Goal: Transaction & Acquisition: Purchase product/service

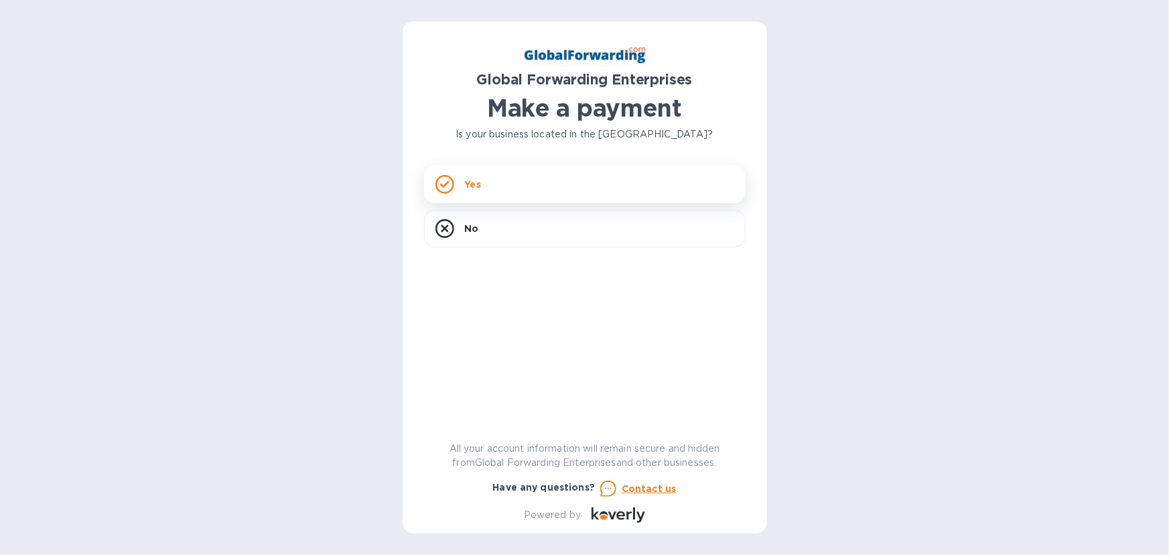
click at [489, 178] on div "Yes" at bounding box center [585, 185] width 322 height 38
click at [494, 188] on div "Yes" at bounding box center [585, 185] width 322 height 38
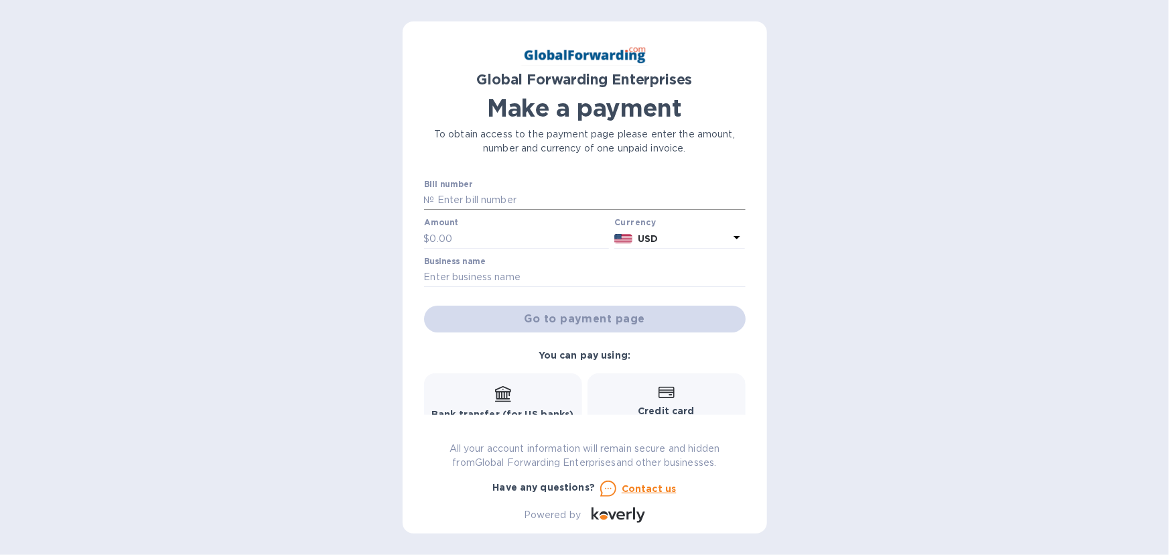
click at [489, 202] on input "text" at bounding box center [590, 200] width 311 height 20
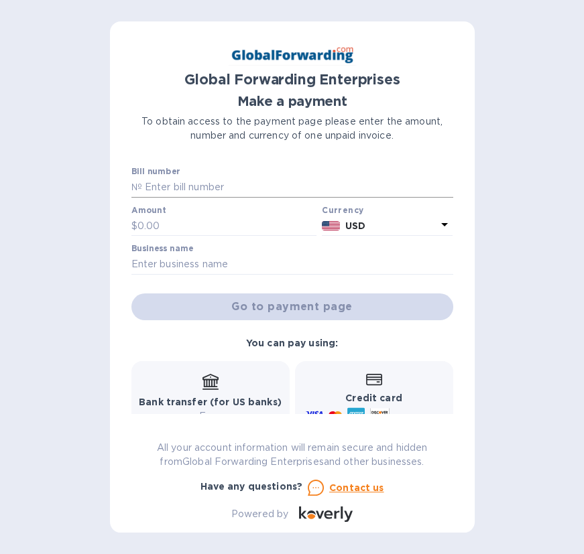
click at [226, 185] on input "text" at bounding box center [297, 188] width 311 height 20
paste input "31276923"
type input "31276923"
click at [162, 225] on input "text" at bounding box center [227, 226] width 180 height 20
type input "223.79"
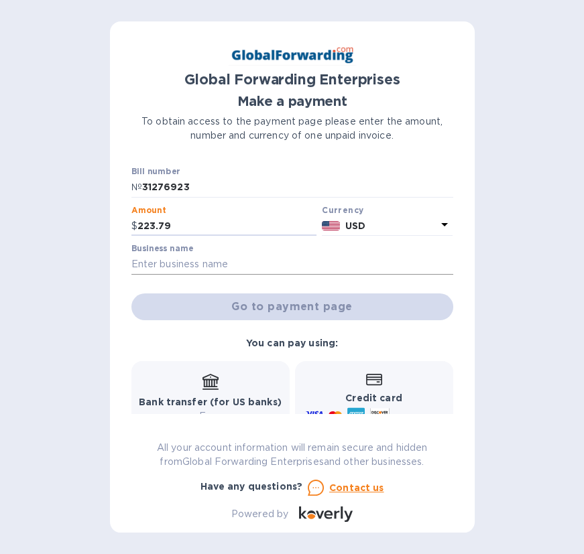
click at [169, 268] on input "text" at bounding box center [292, 265] width 322 height 20
type input "Fibreflex Packing & Mfg. Co. I"
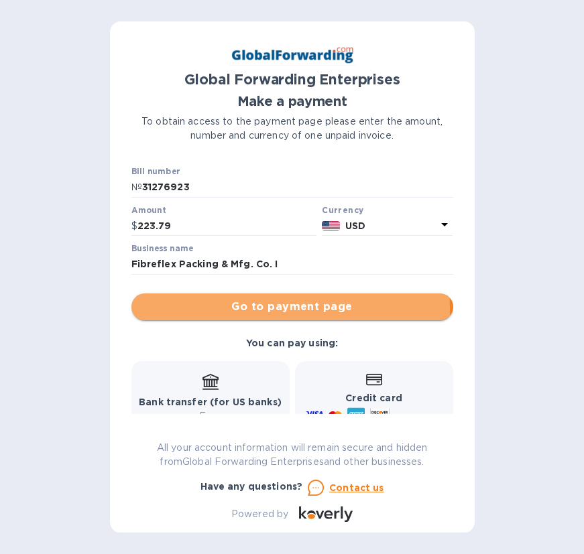
click at [236, 311] on span "Go to payment page" at bounding box center [292, 307] width 300 height 16
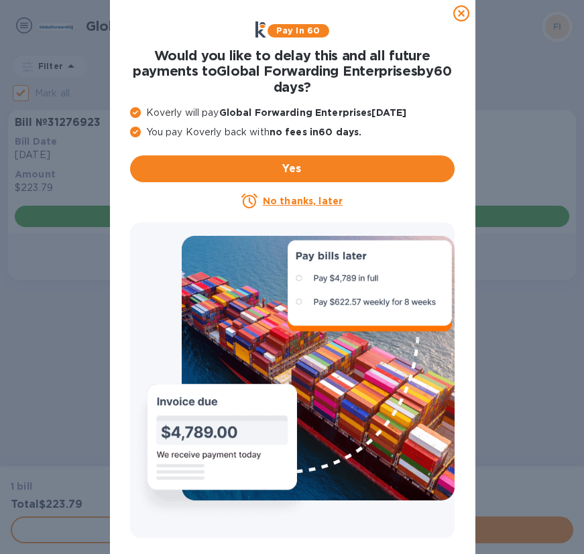
click at [461, 13] on icon at bounding box center [461, 13] width 16 height 16
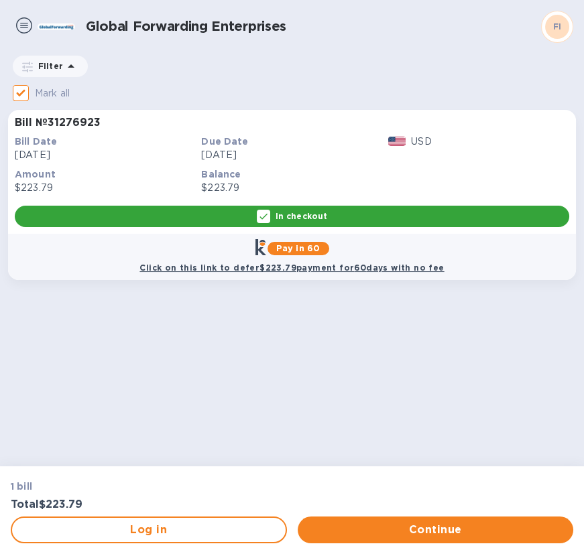
click at [558, 21] on b "FI" at bounding box center [557, 26] width 9 height 10
click at [21, 25] on img at bounding box center [24, 25] width 16 height 16
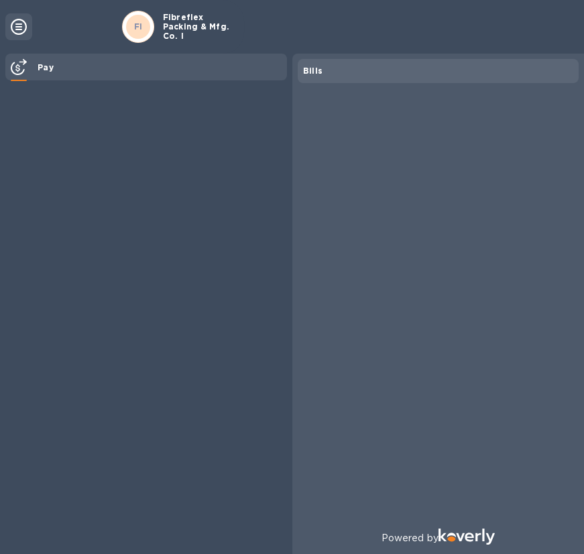
click at [21, 25] on icon at bounding box center [19, 27] width 16 height 16
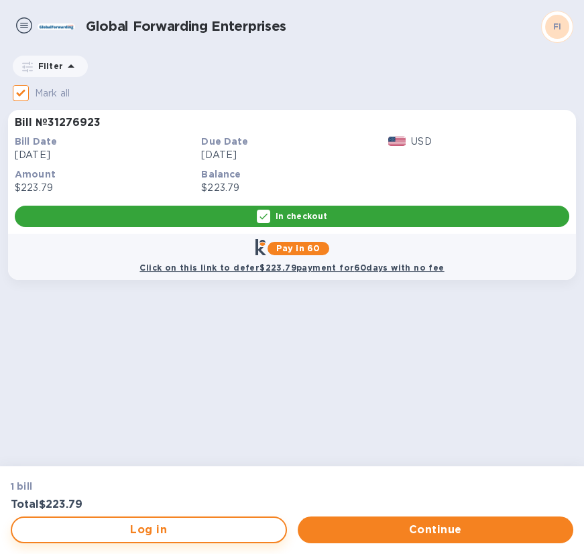
click at [176, 539] on button "Log in" at bounding box center [149, 530] width 276 height 27
